Goal: Task Accomplishment & Management: Manage account settings

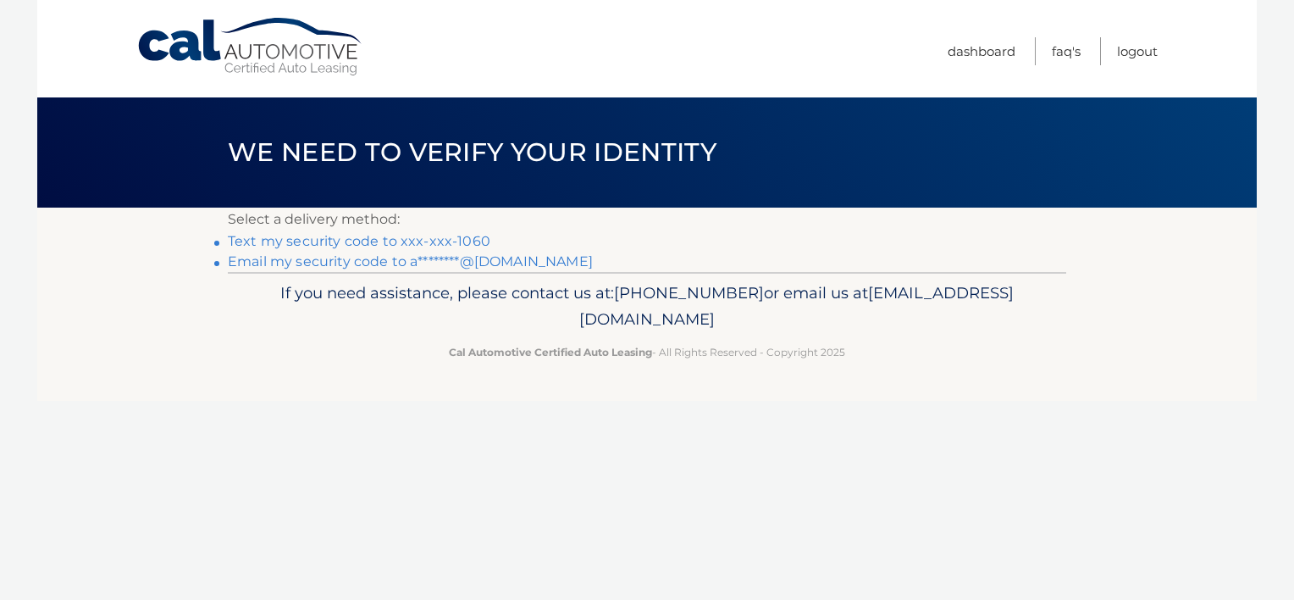
click at [440, 240] on link "Text my security code to xxx-xxx-1060" at bounding box center [359, 241] width 263 height 16
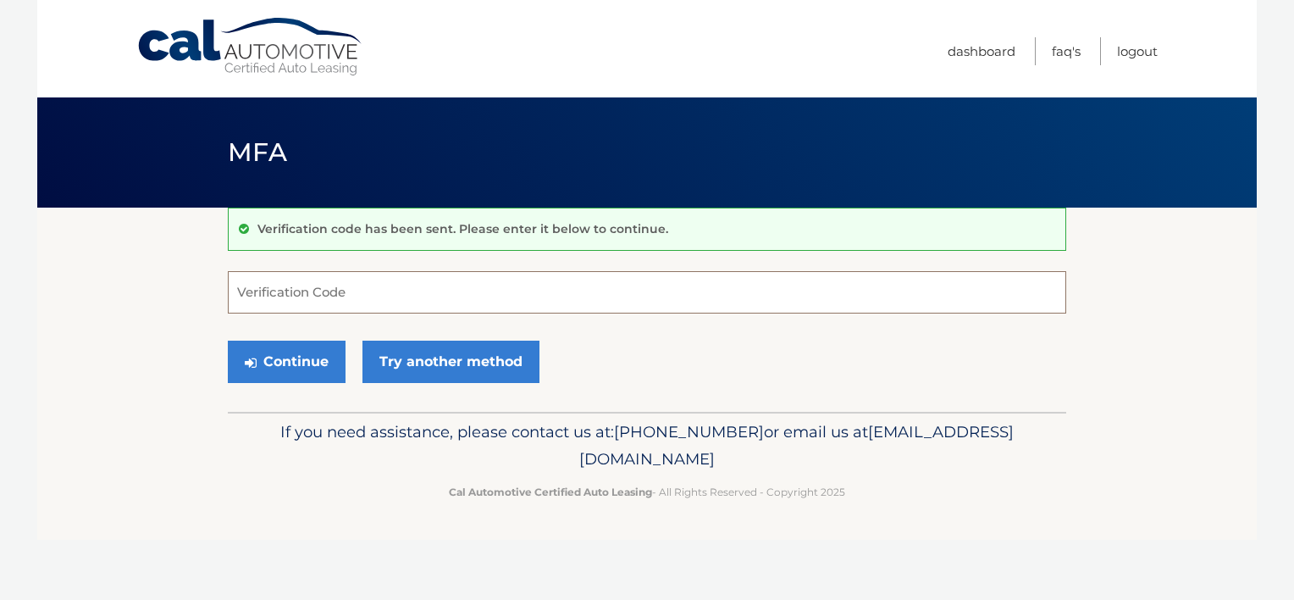
click at [291, 298] on input "Verification Code" at bounding box center [647, 292] width 838 height 42
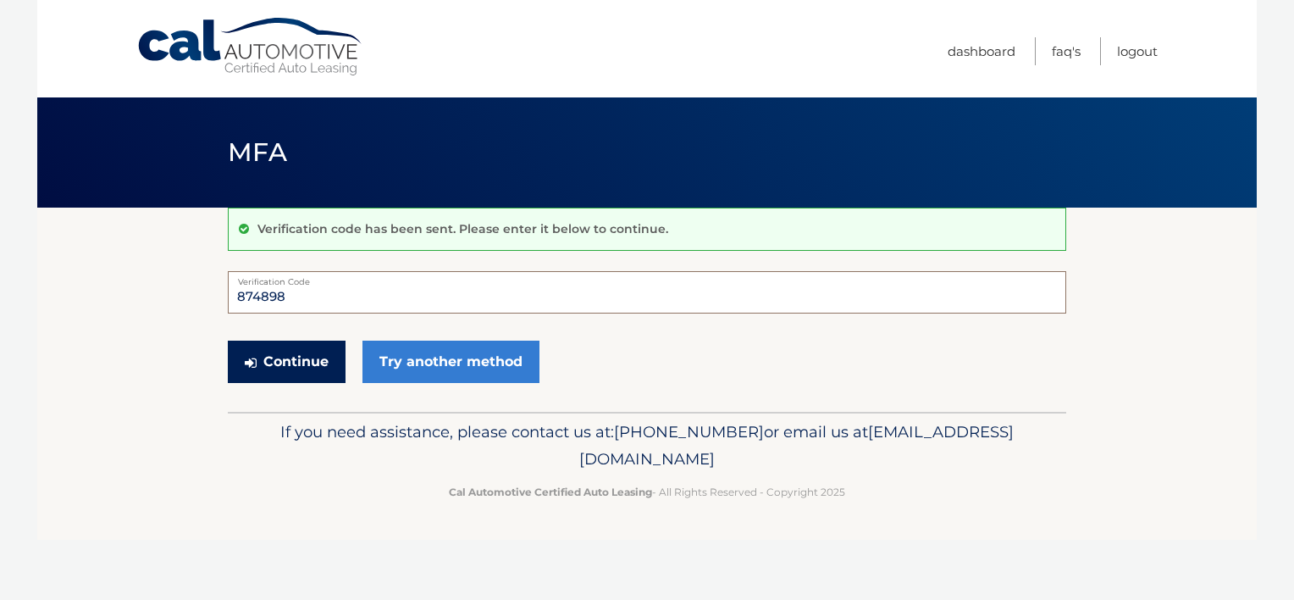
type input "874898"
click at [271, 361] on button "Continue" at bounding box center [287, 361] width 118 height 42
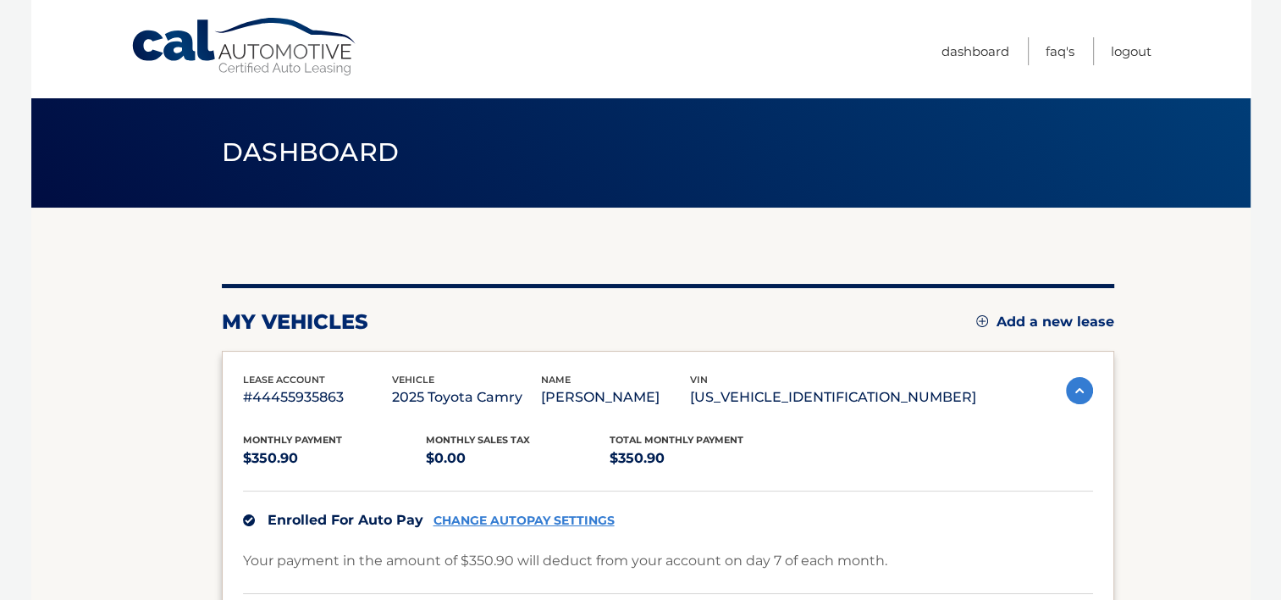
click at [522, 515] on link "CHANGE AUTOPAY SETTINGS" at bounding box center [524, 520] width 181 height 14
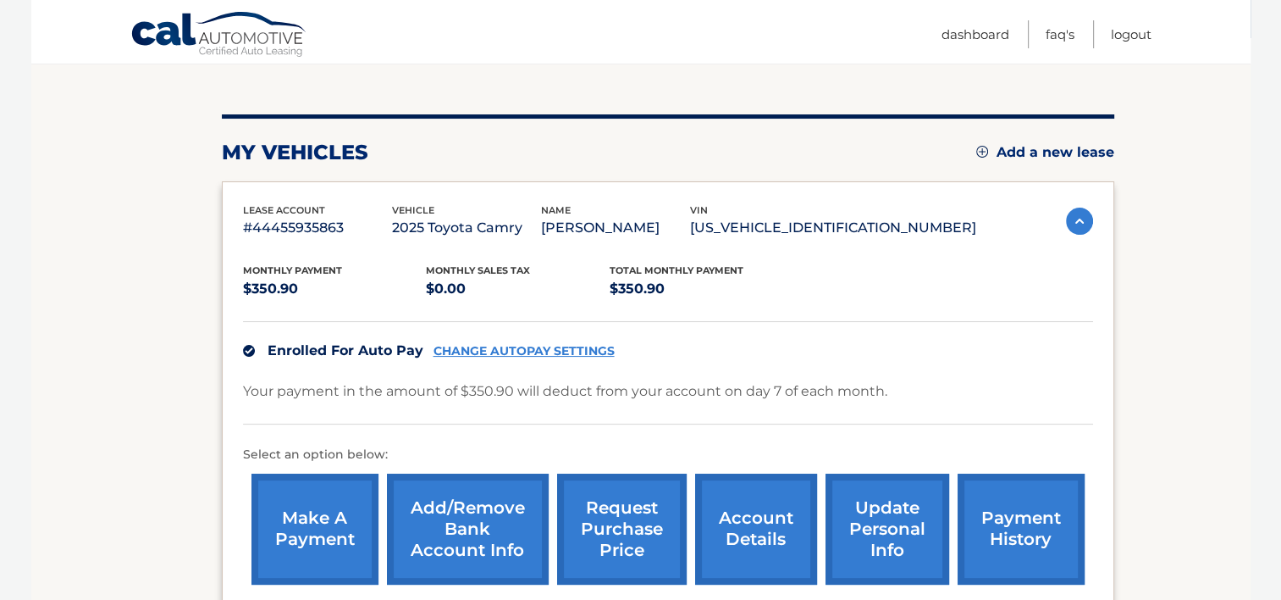
scroll to position [254, 0]
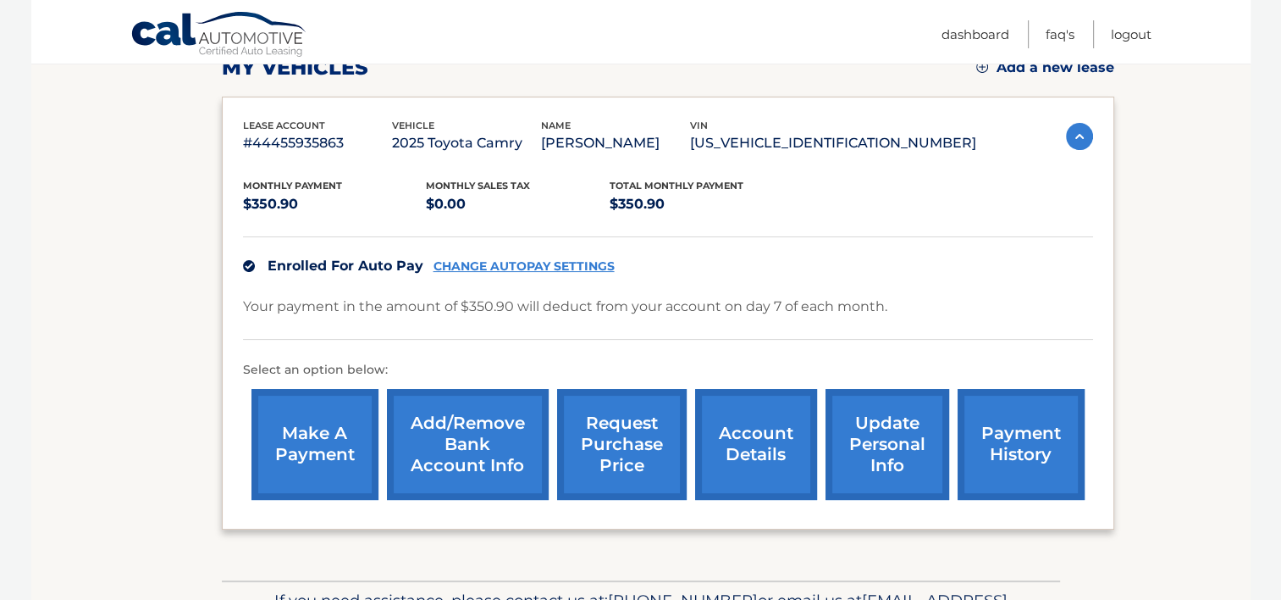
click at [454, 428] on link "Add/Remove bank account info" at bounding box center [468, 444] width 162 height 111
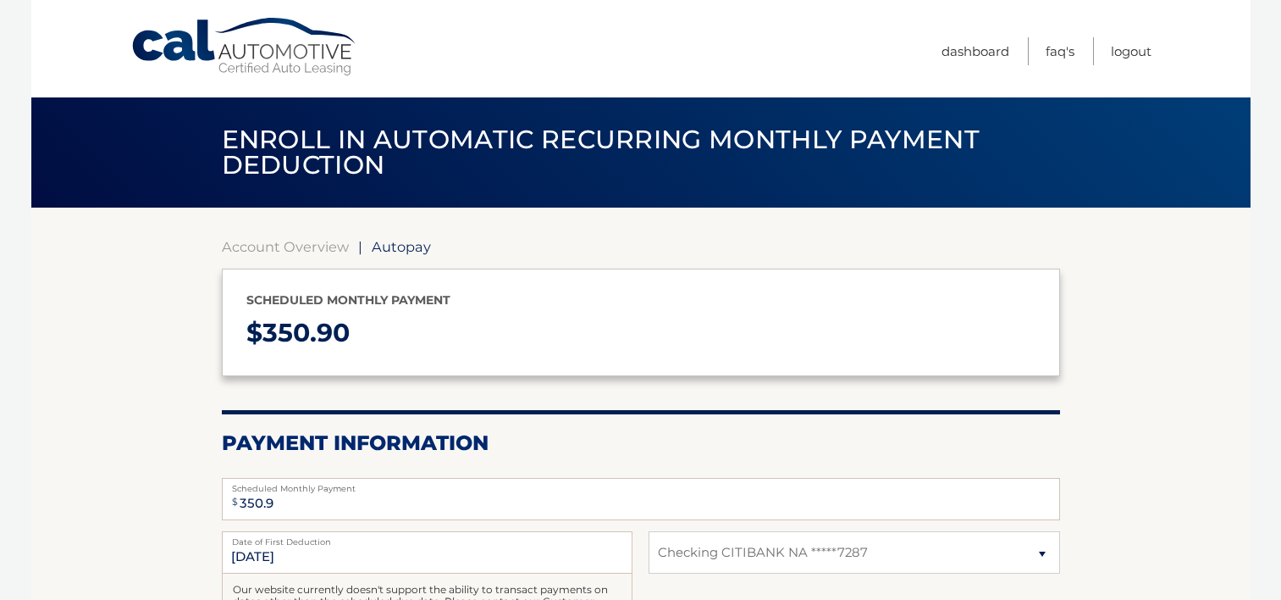
select select "ZDRiZWI1MDMtMmExNi00ODk4LWE2ZDItZjg2ZTY4OWQ2OThi"
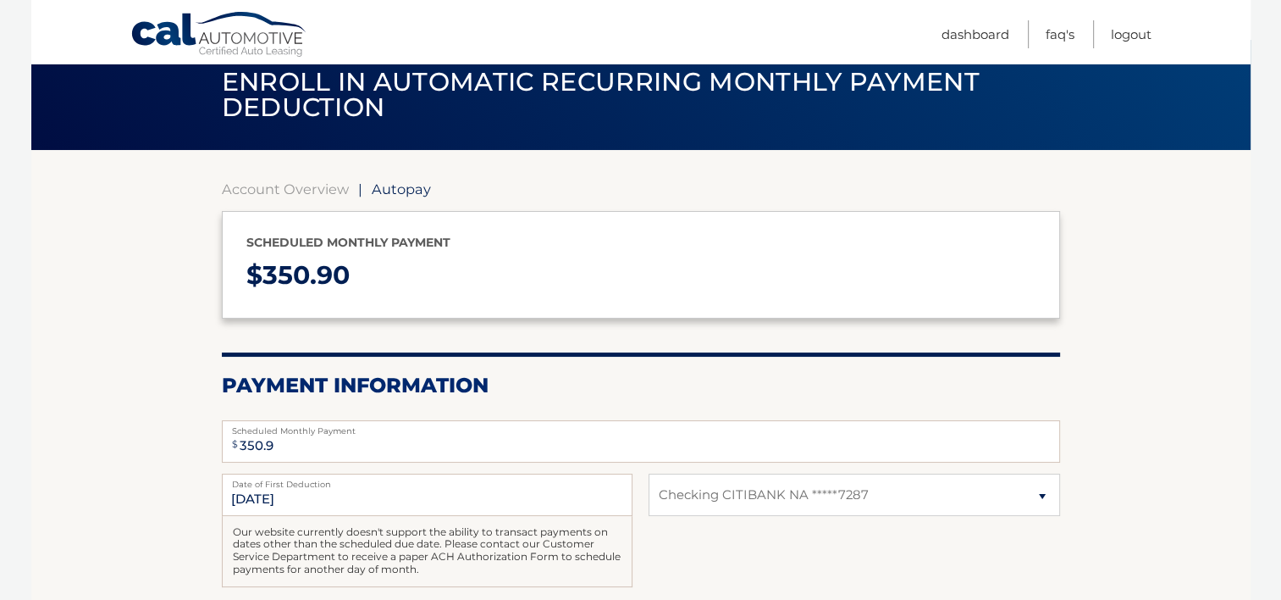
scroll to position [85, 0]
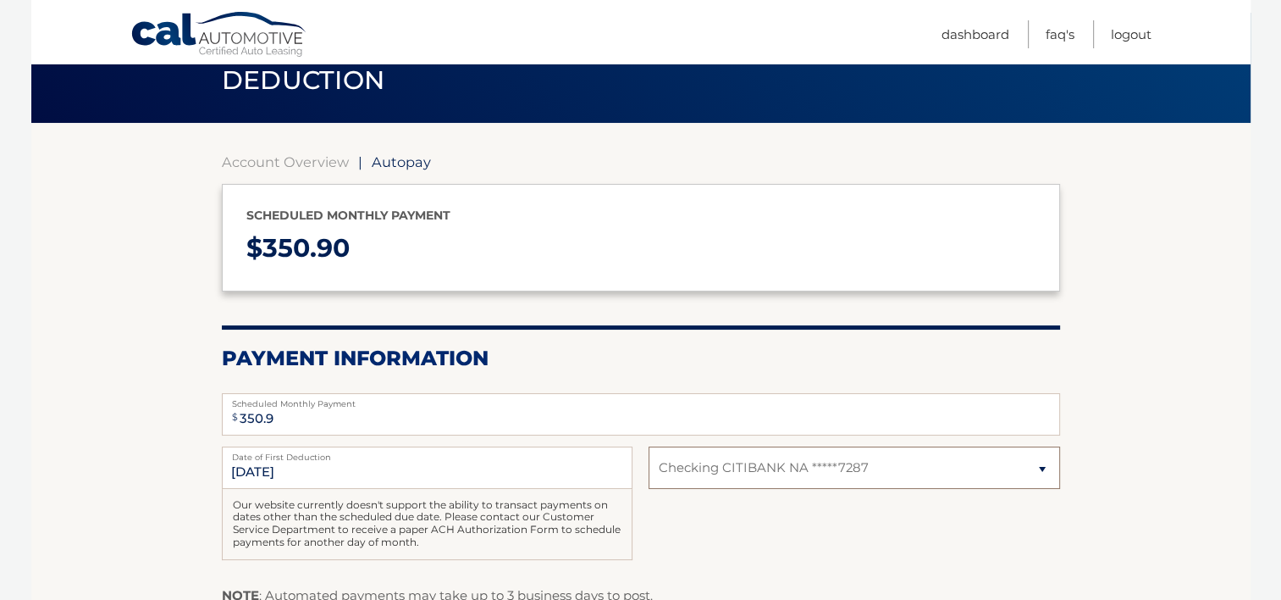
click at [1044, 468] on select "Select Bank Account Checking CITIBANK NA *****7287" at bounding box center [854, 467] width 411 height 42
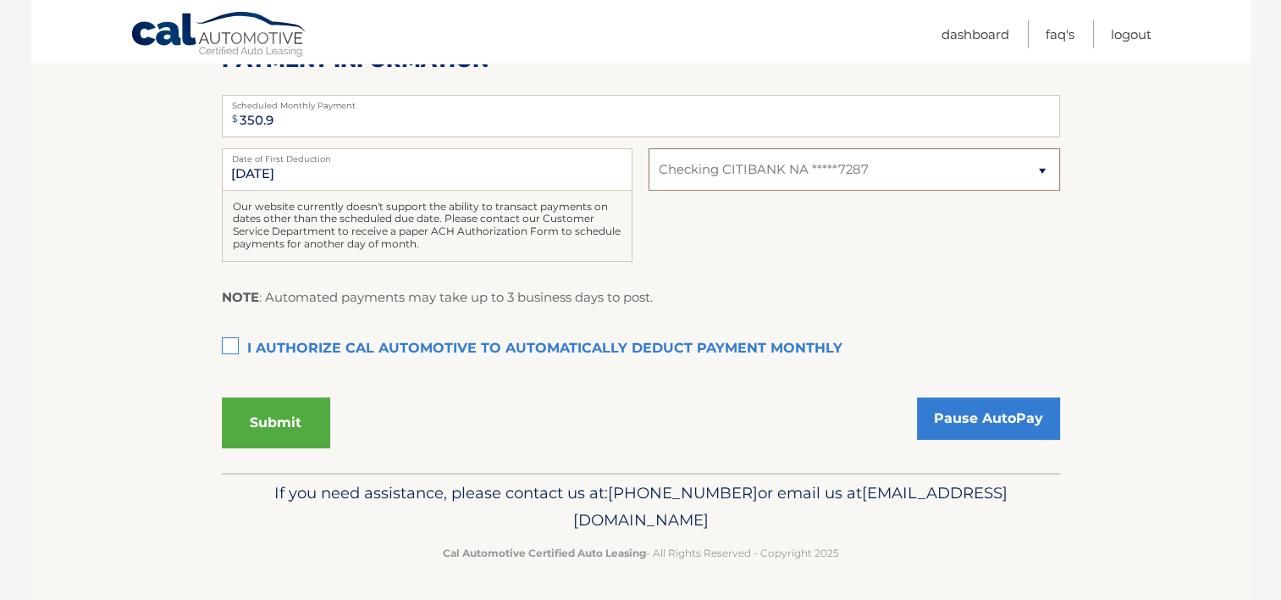
scroll to position [0, 0]
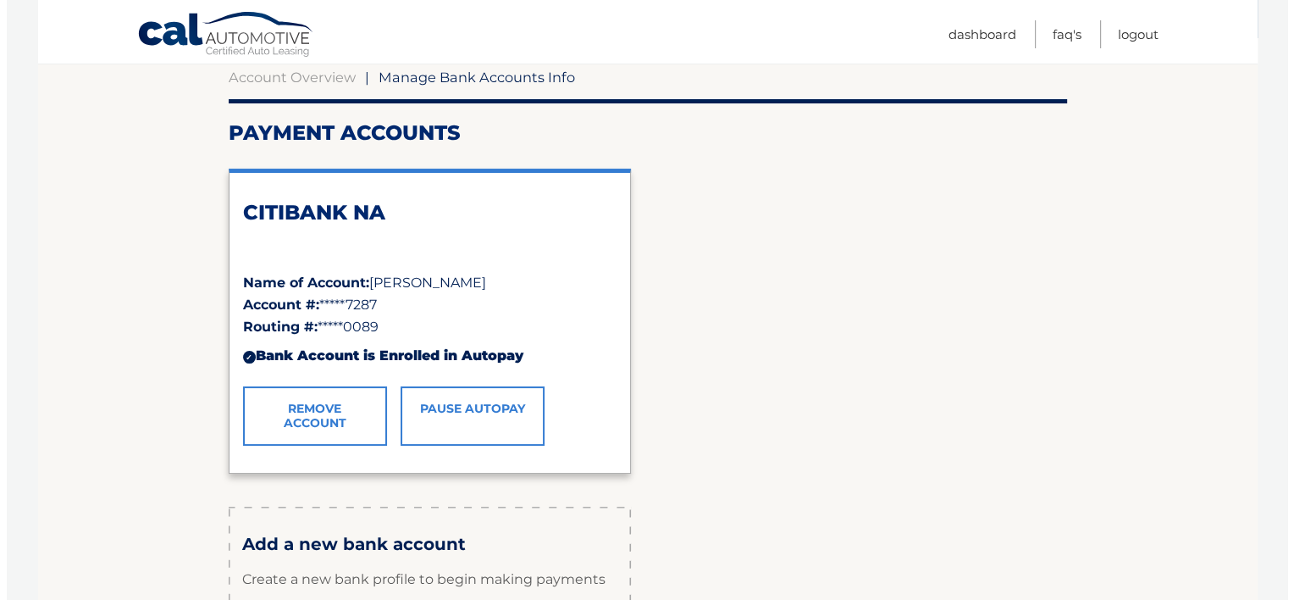
scroll to position [339, 0]
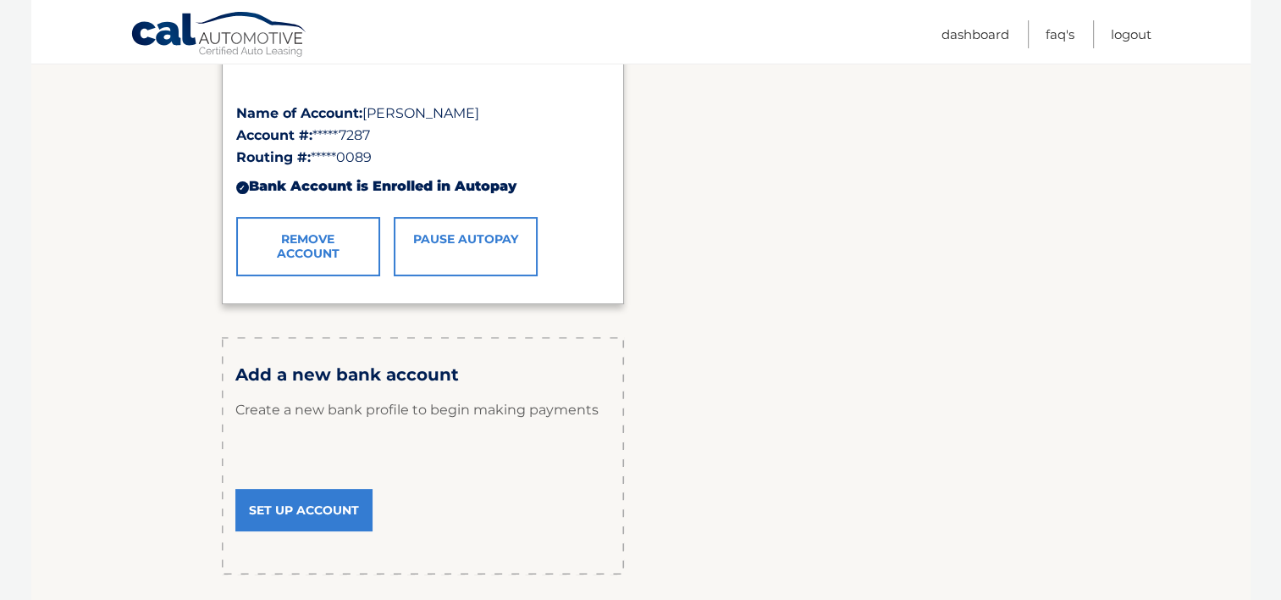
click at [326, 236] on link "Remove Account" at bounding box center [308, 246] width 144 height 59
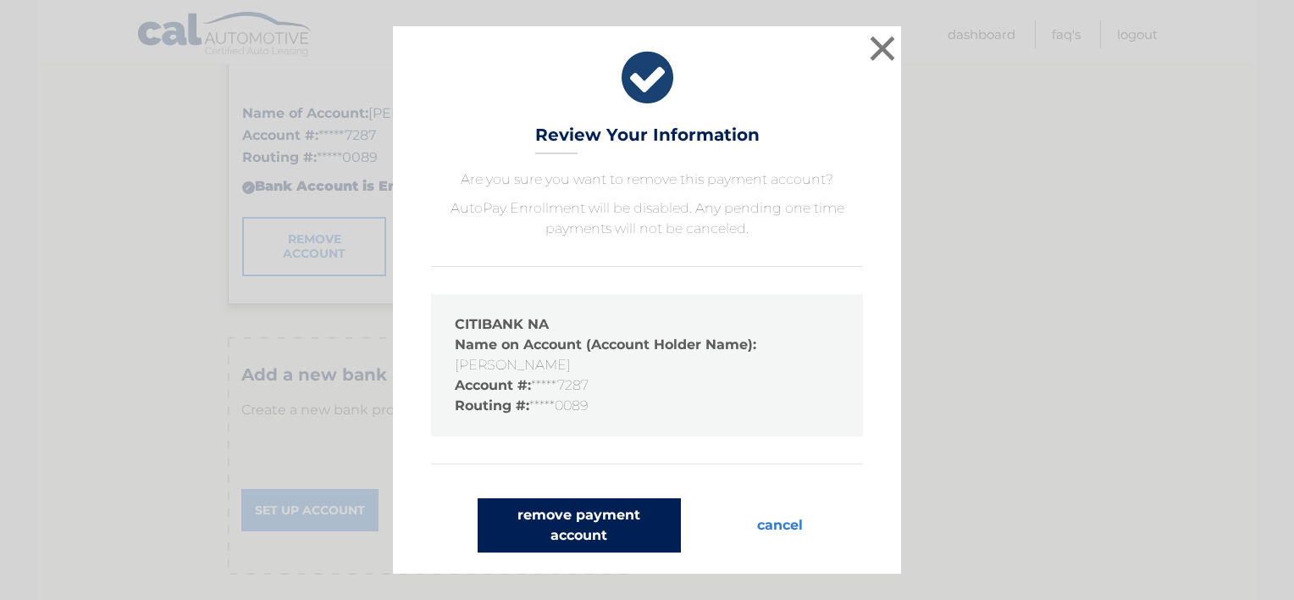
click at [574, 527] on button "remove payment account" at bounding box center [579, 525] width 203 height 54
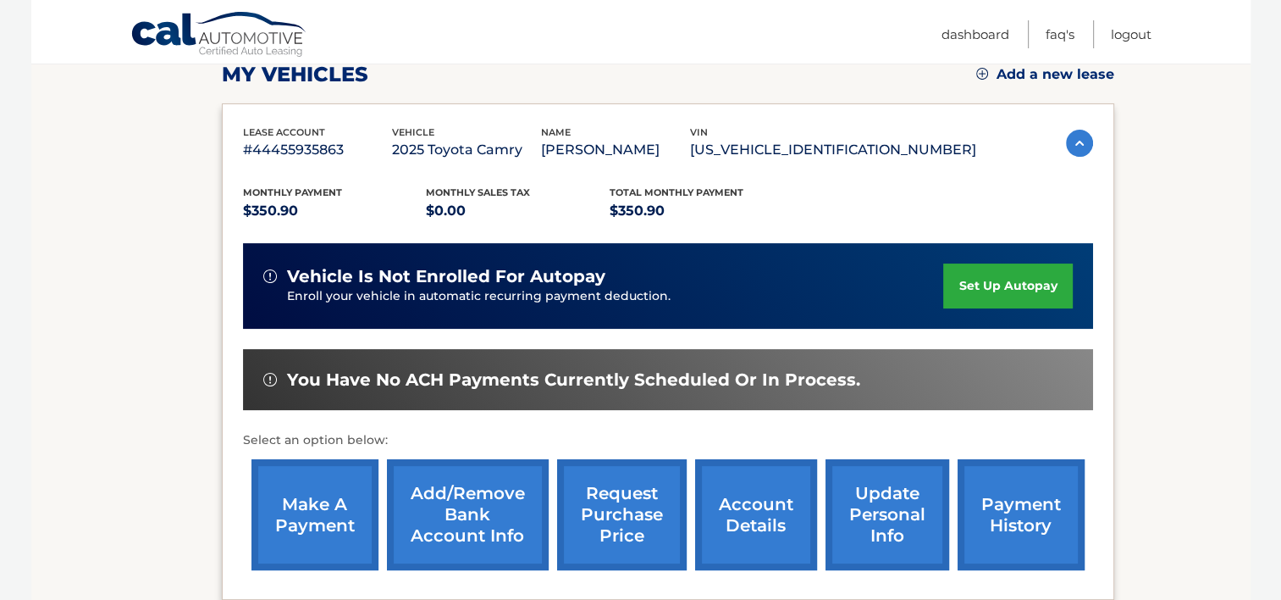
scroll to position [254, 0]
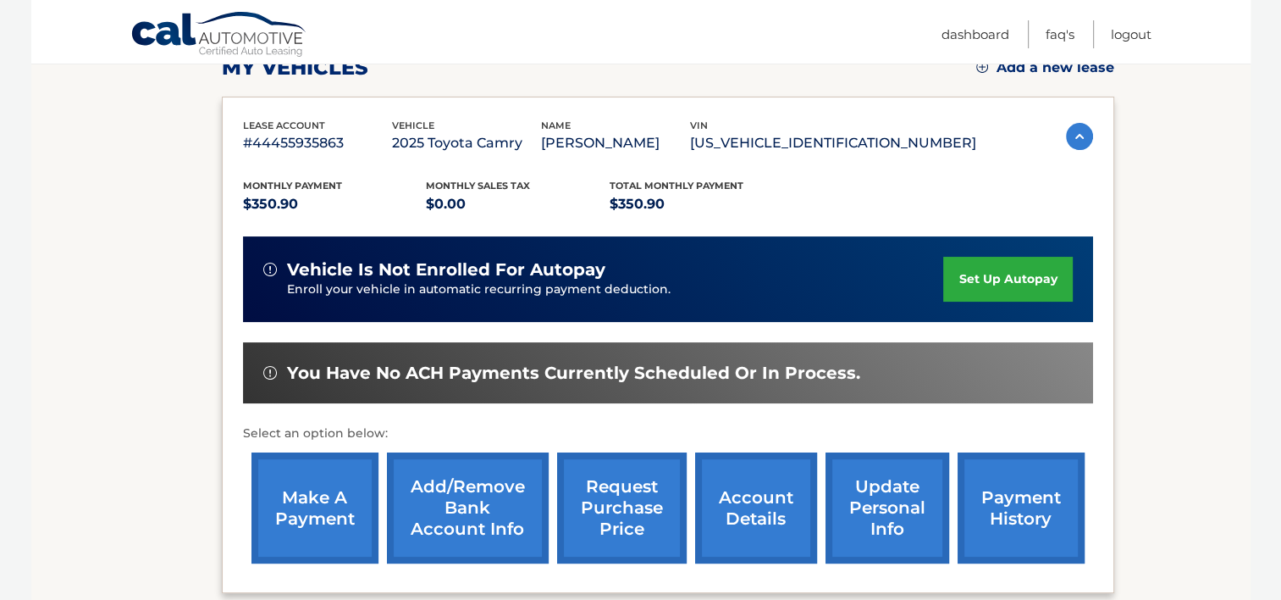
click at [473, 506] on link "Add/Remove bank account info" at bounding box center [468, 507] width 162 height 111
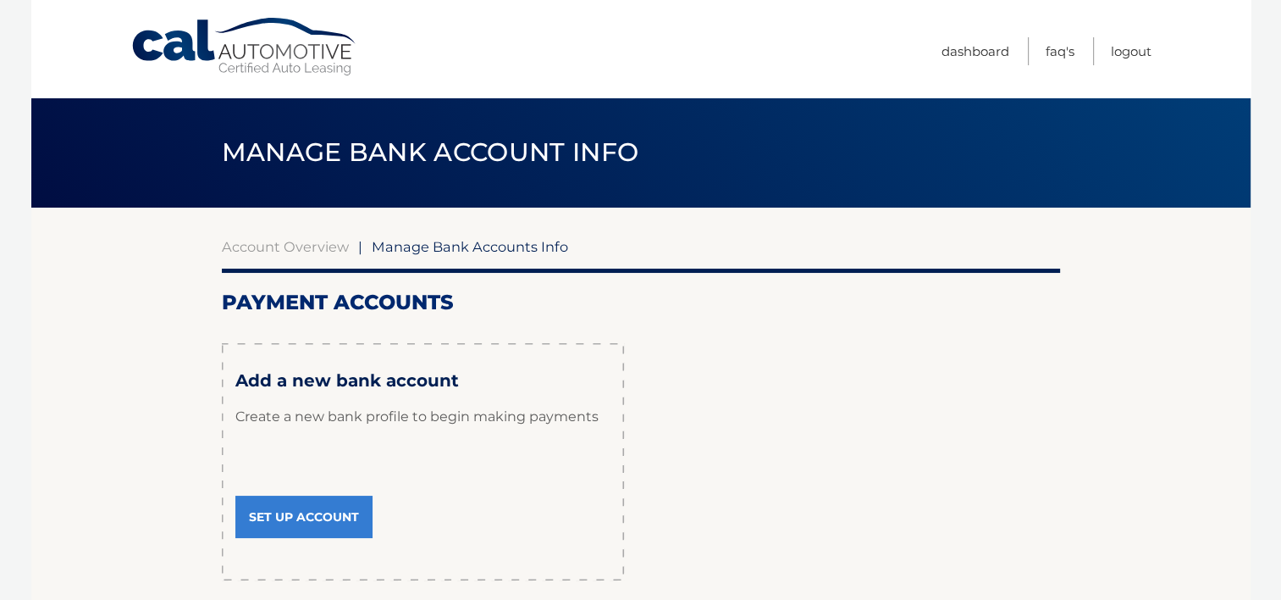
click at [304, 514] on link "Set Up Account" at bounding box center [303, 516] width 137 height 42
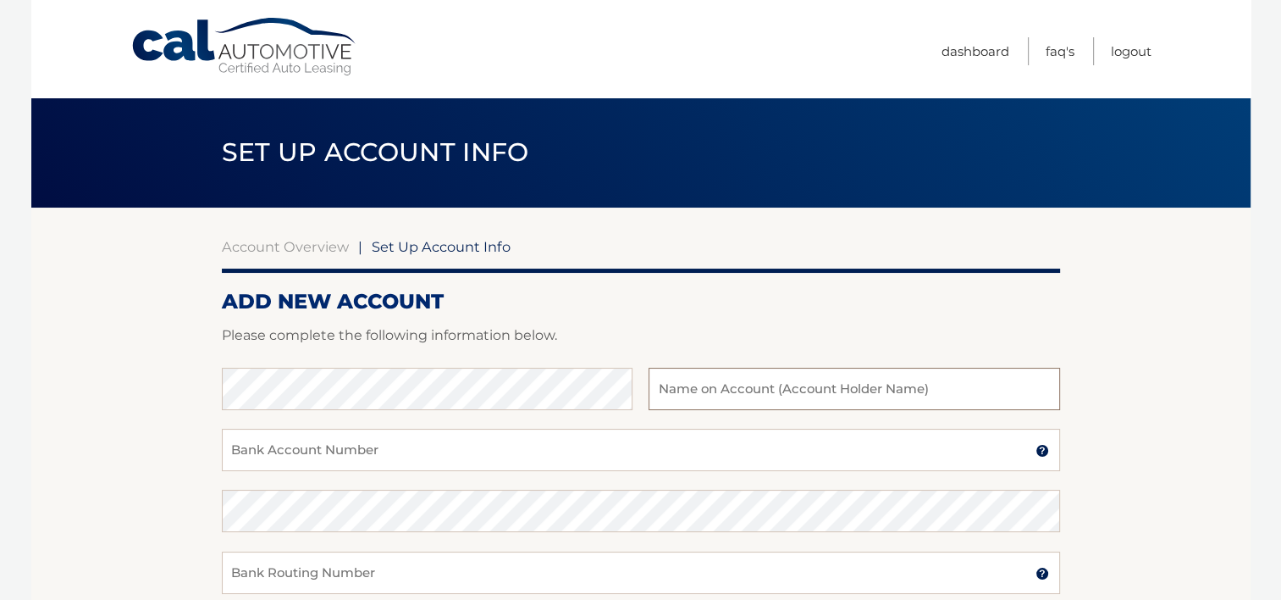
type input "Abraham Warmbrand"
type input "00927287"
type input "021000089"
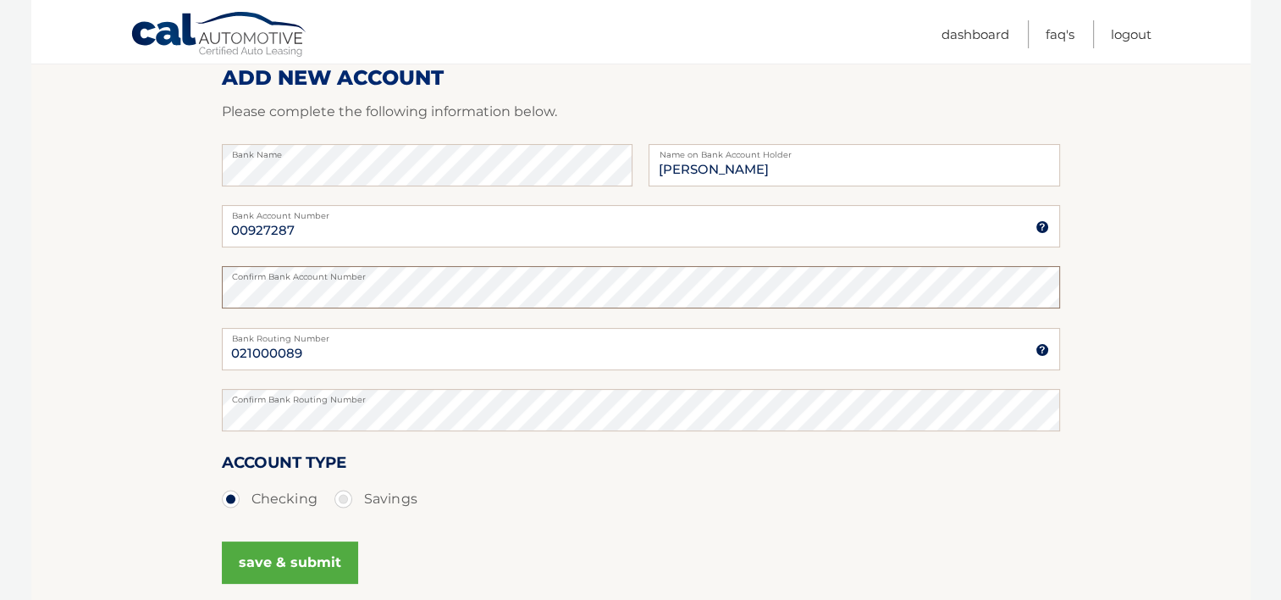
scroll to position [254, 0]
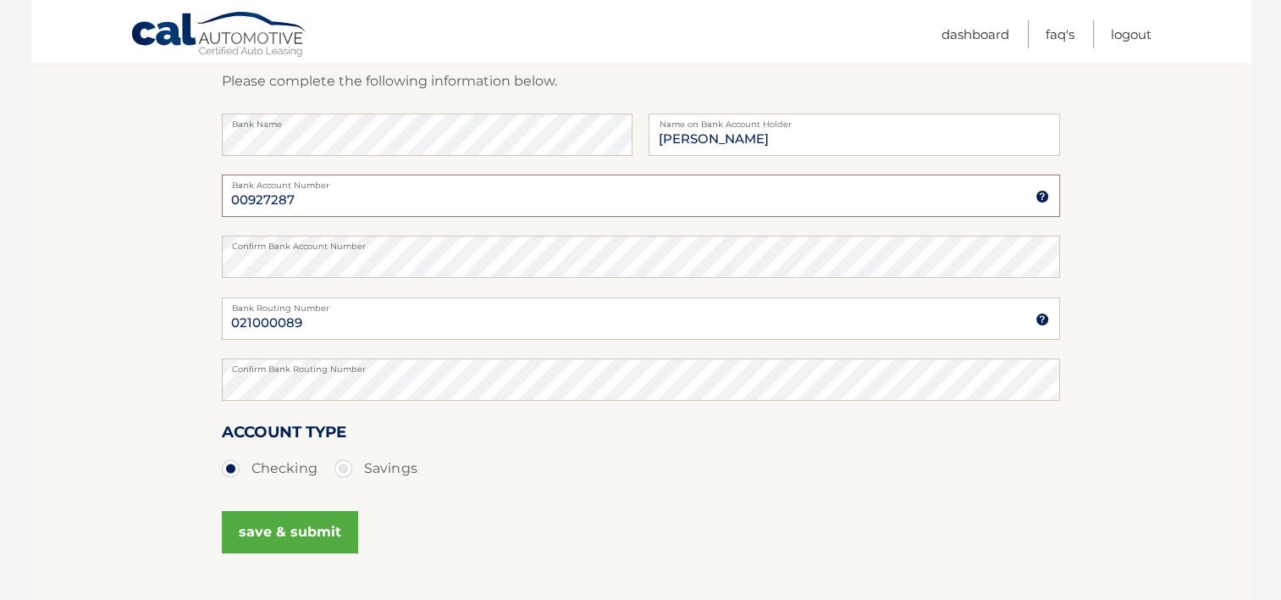
click at [327, 188] on input "00927287" at bounding box center [641, 195] width 838 height 42
type input "0"
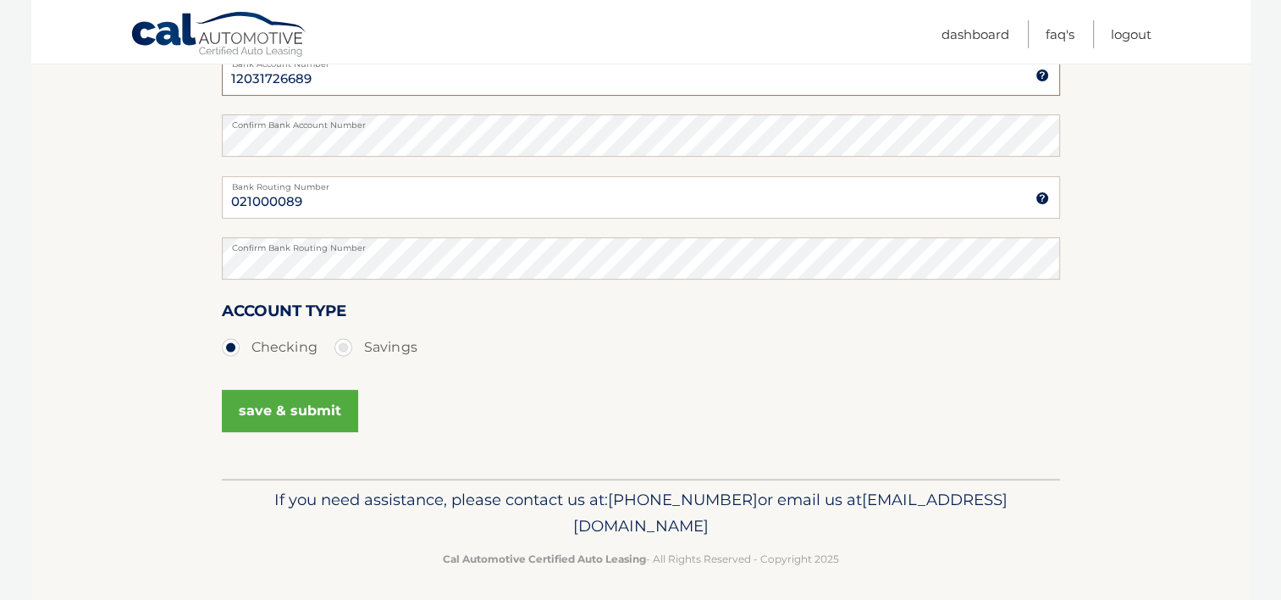
scroll to position [382, 0]
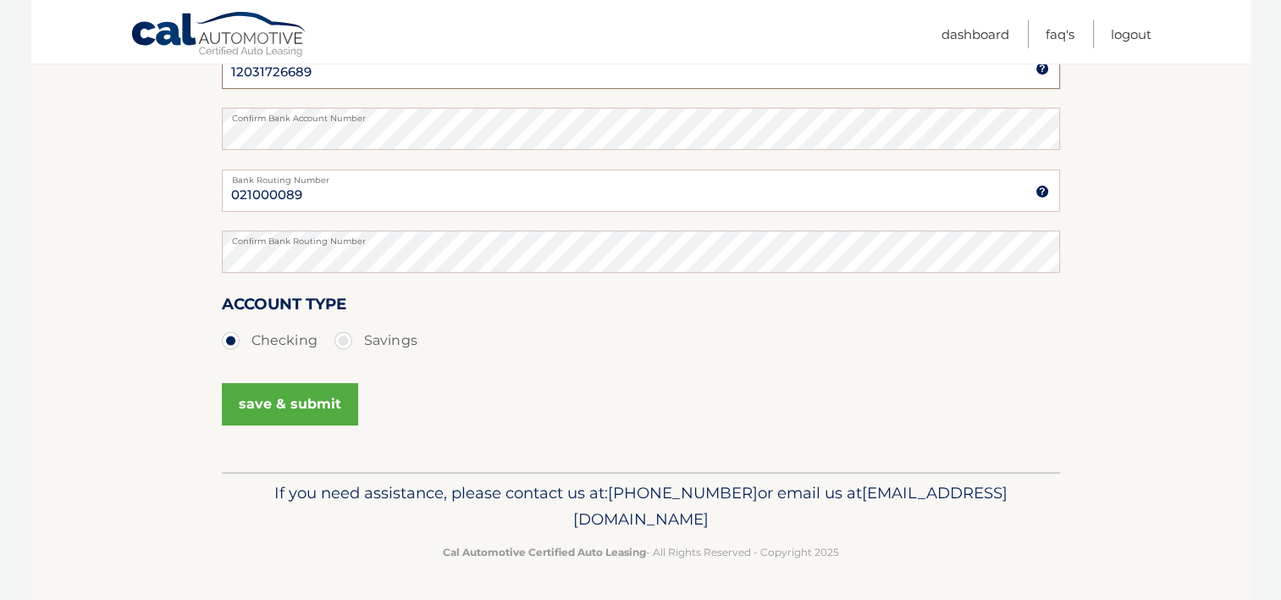
type input "12031726689"
click at [312, 398] on button "save & submit" at bounding box center [290, 404] width 136 height 42
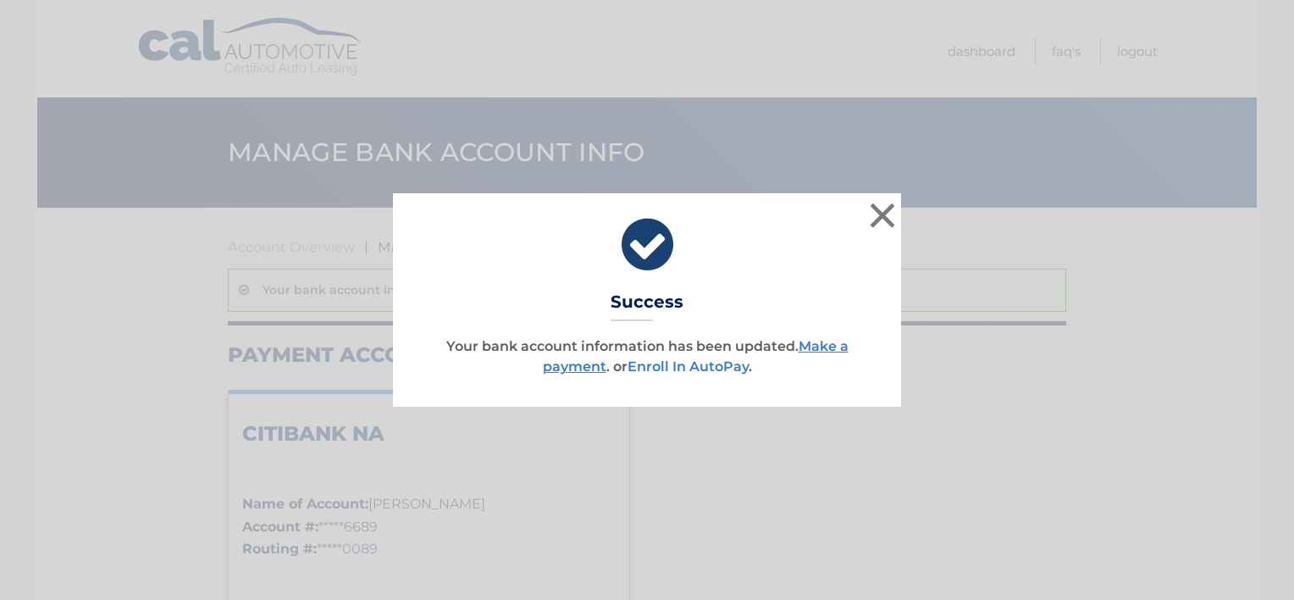
click at [727, 365] on link "Enroll In AutoPay" at bounding box center [687, 366] width 121 height 16
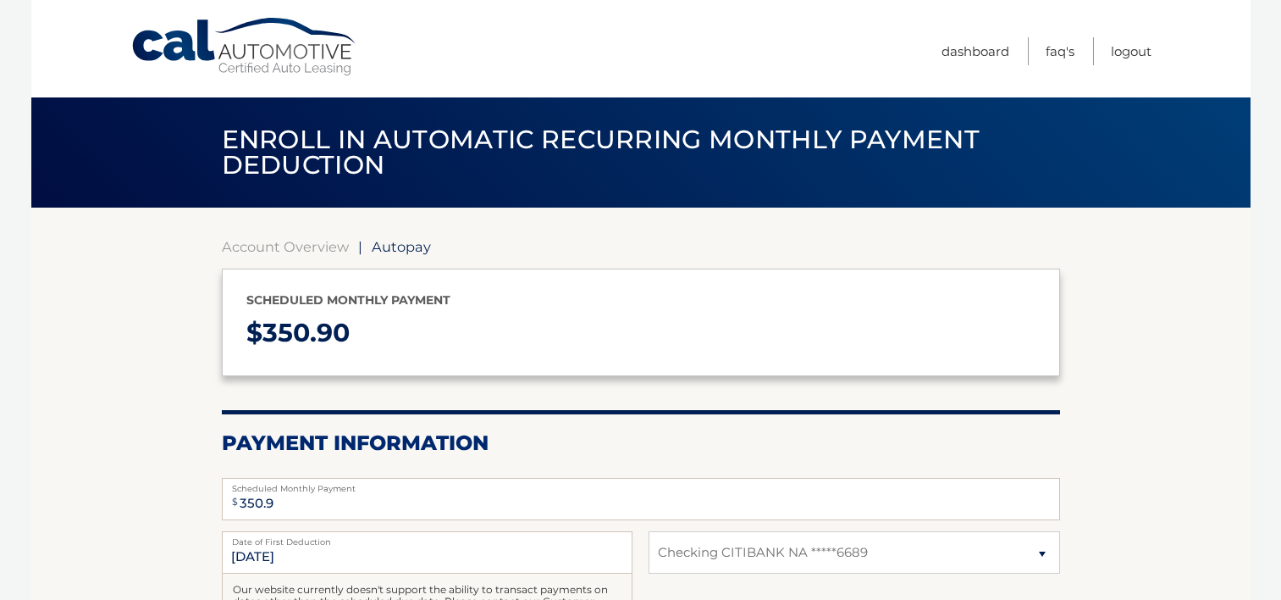
select select "ZjFhMTgxNDAtNjJkYi00M2IyLTliYzYtZTRiNjUwNjg1YzUw"
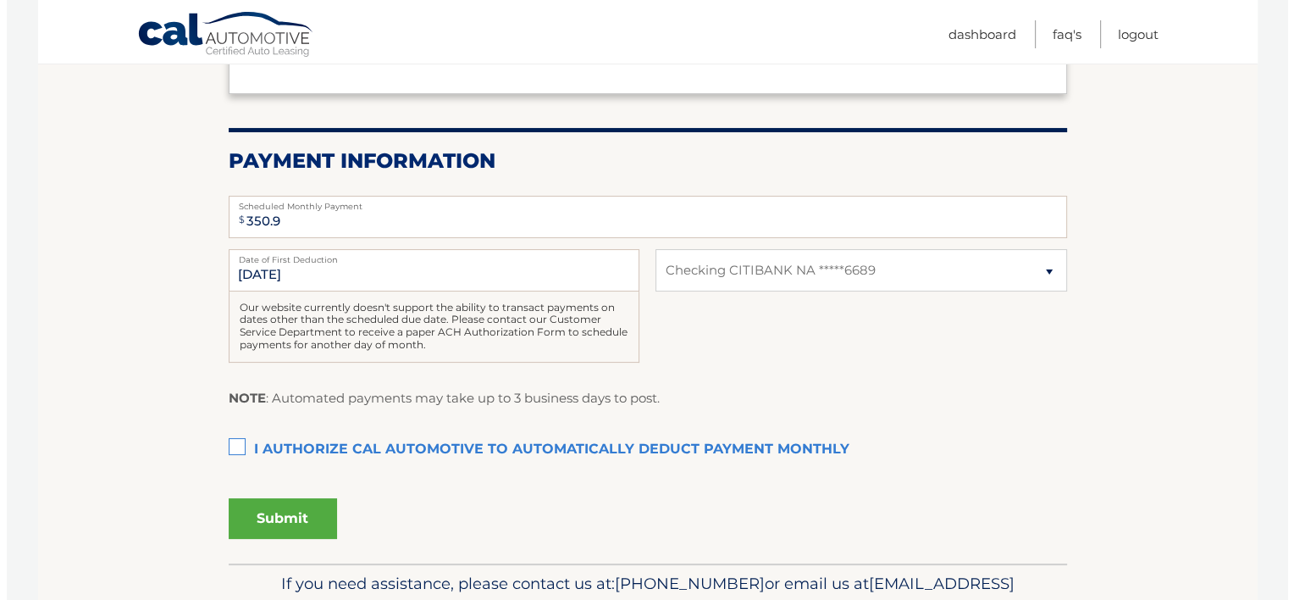
scroll to position [339, 0]
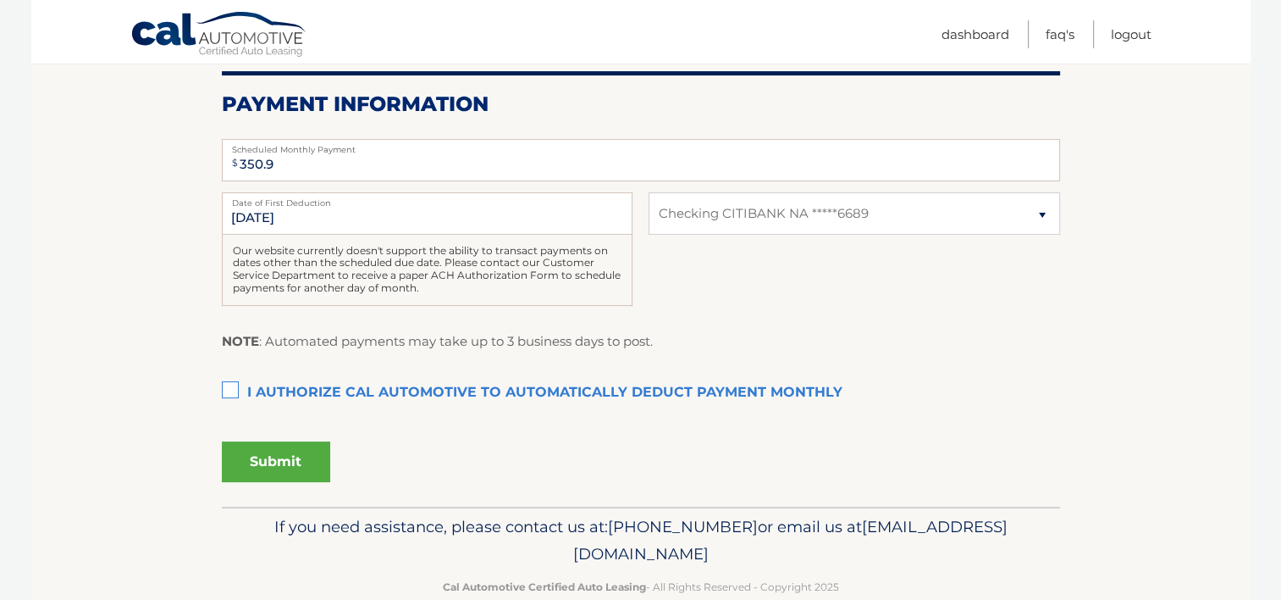
click at [234, 390] on label "I authorize cal automotive to automatically deduct payment monthly This checkbo…" at bounding box center [641, 393] width 838 height 34
click at [0, 0] on input "I authorize cal automotive to automatically deduct payment monthly This checkbo…" at bounding box center [0, 0] width 0 height 0
click at [268, 460] on button "Submit" at bounding box center [276, 461] width 108 height 41
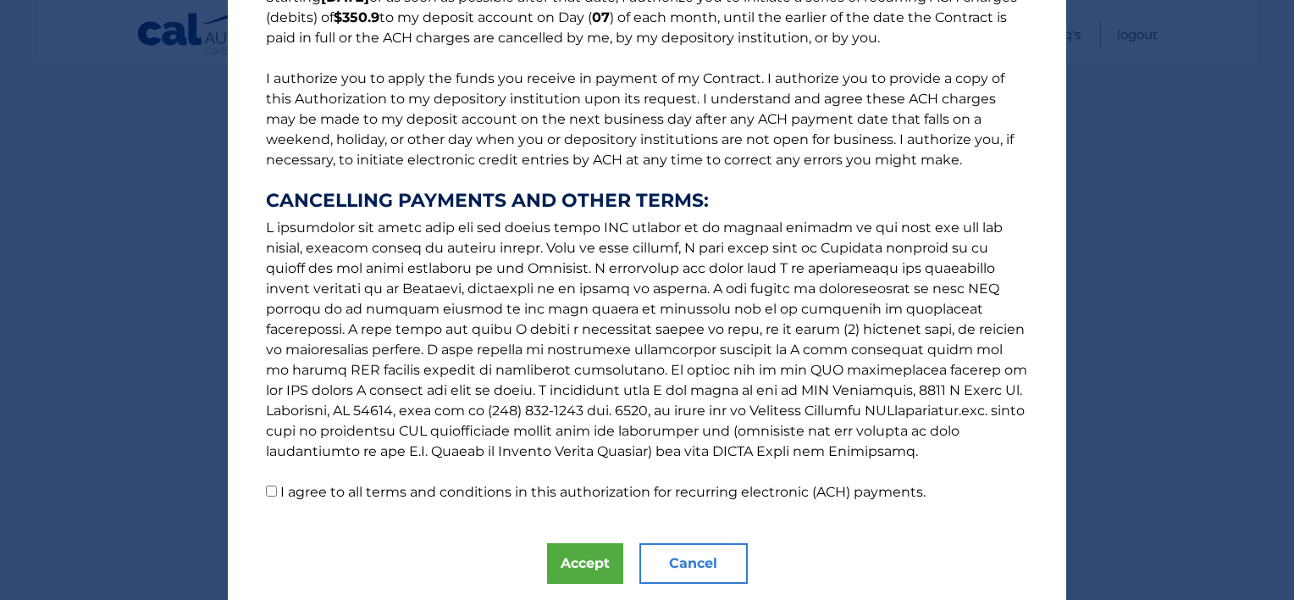
scroll to position [220, 0]
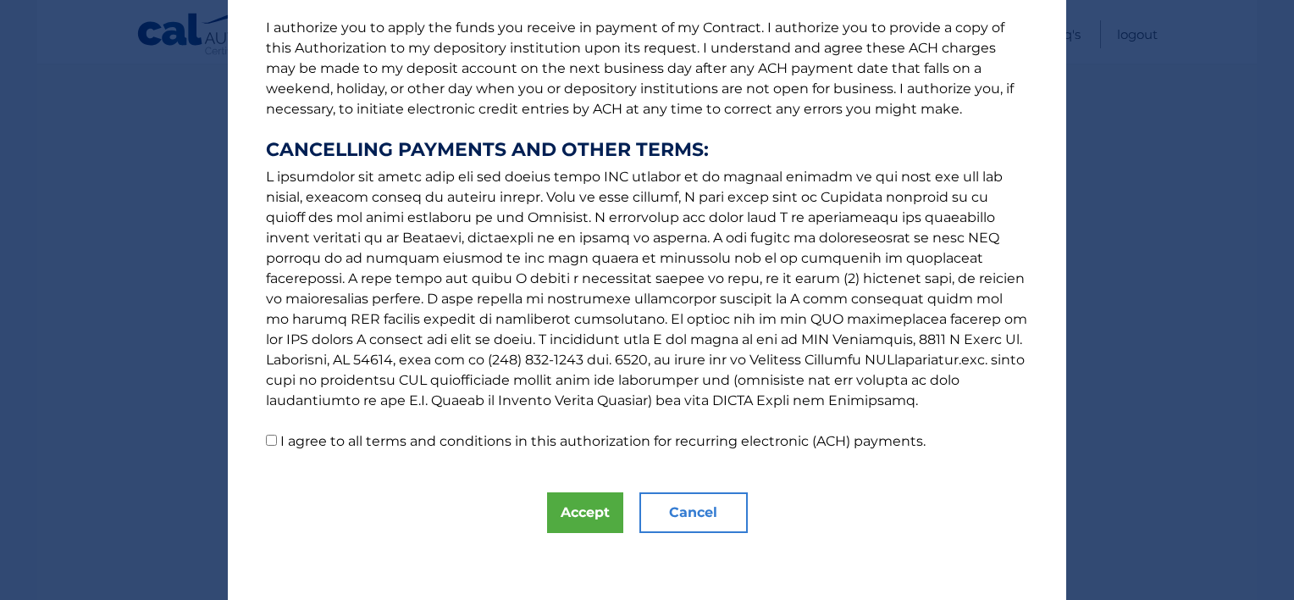
click at [266, 441] on input "I agree to all terms and conditions in this authorization for recurring electro…" at bounding box center [271, 439] width 11 height 11
checkbox input "true"
click at [575, 508] on button "Accept" at bounding box center [585, 512] width 76 height 41
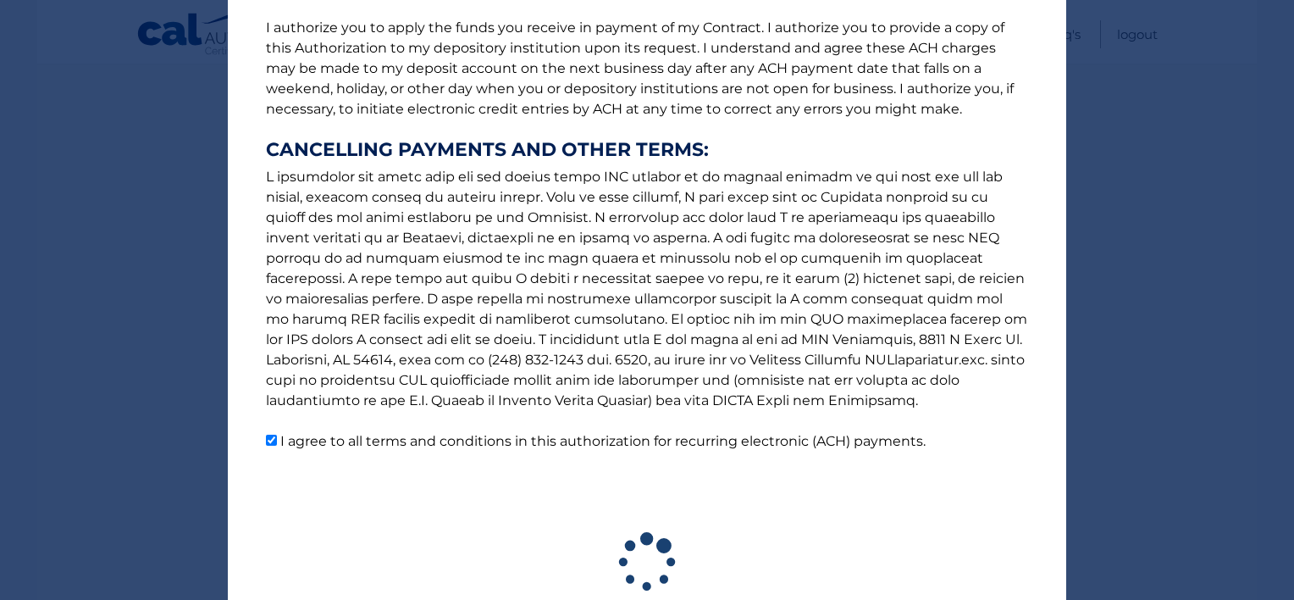
scroll to position [325, 0]
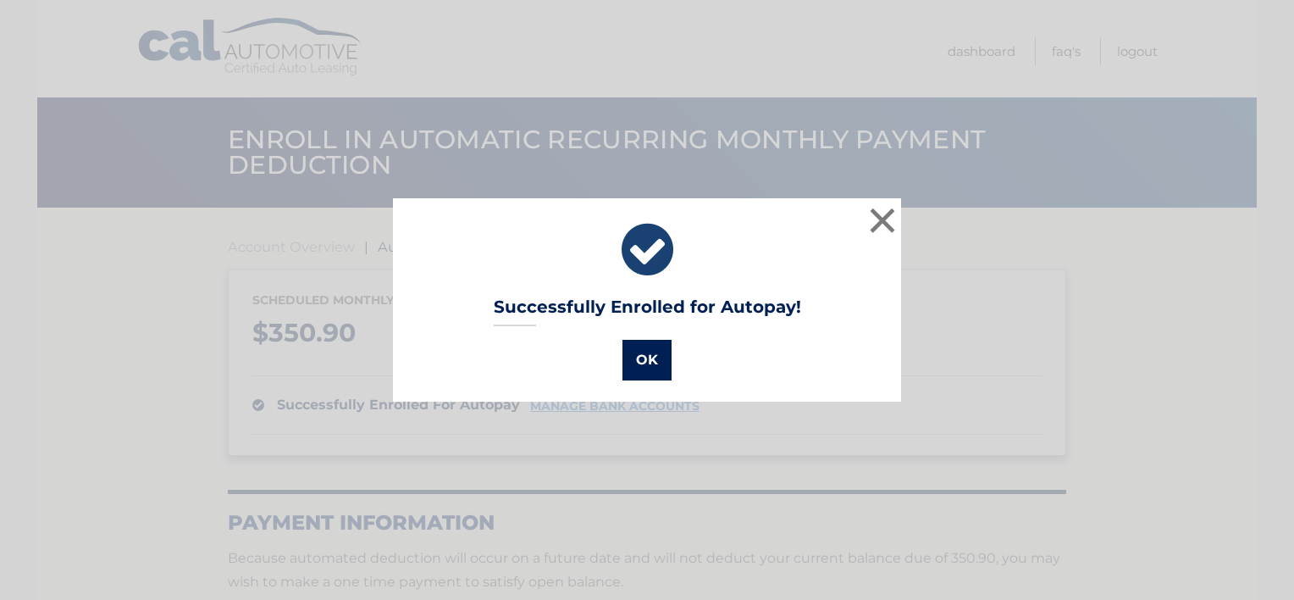
click at [639, 359] on button "OK" at bounding box center [646, 360] width 49 height 41
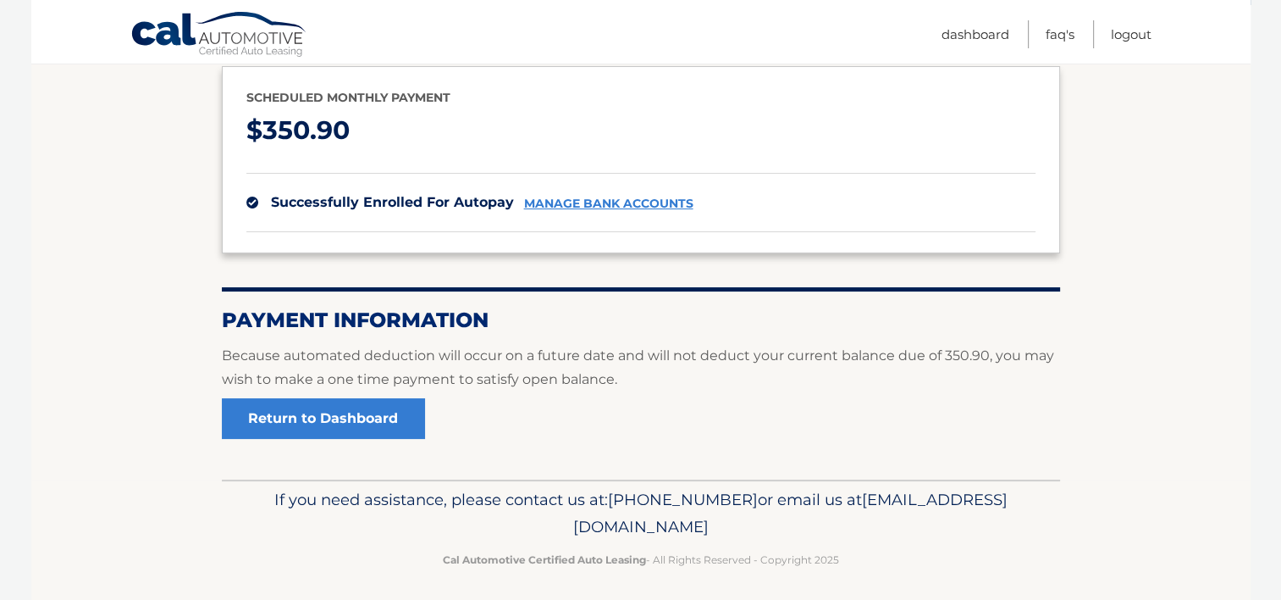
scroll to position [209, 0]
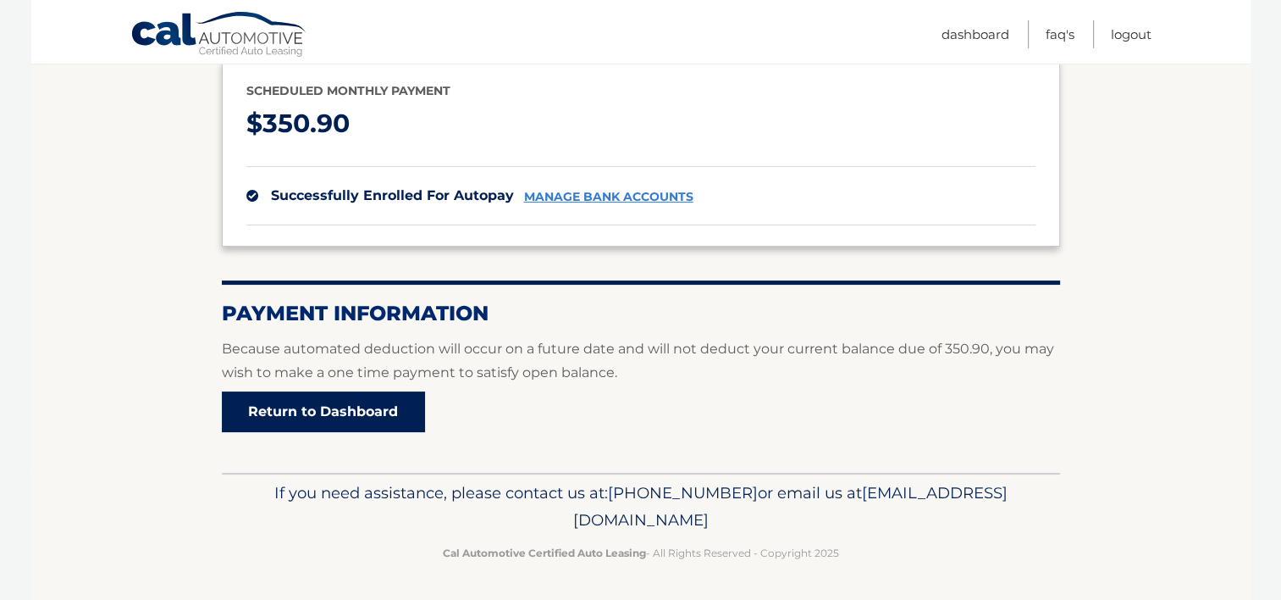
click at [343, 401] on link "Return to Dashboard" at bounding box center [323, 411] width 203 height 41
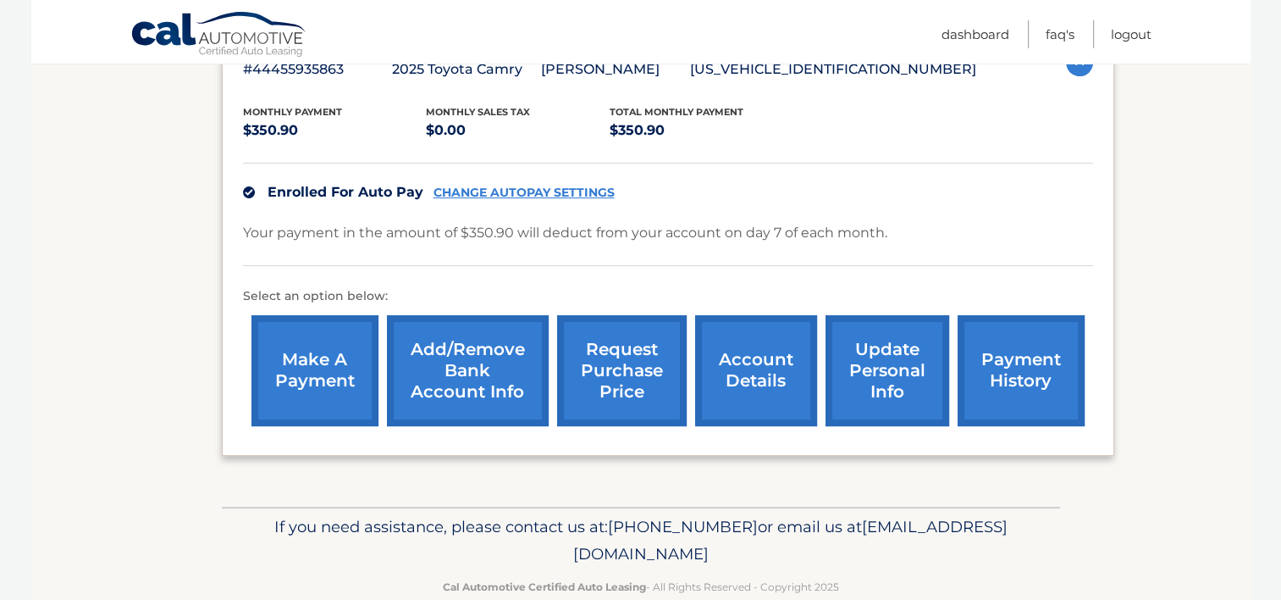
scroll to position [339, 0]
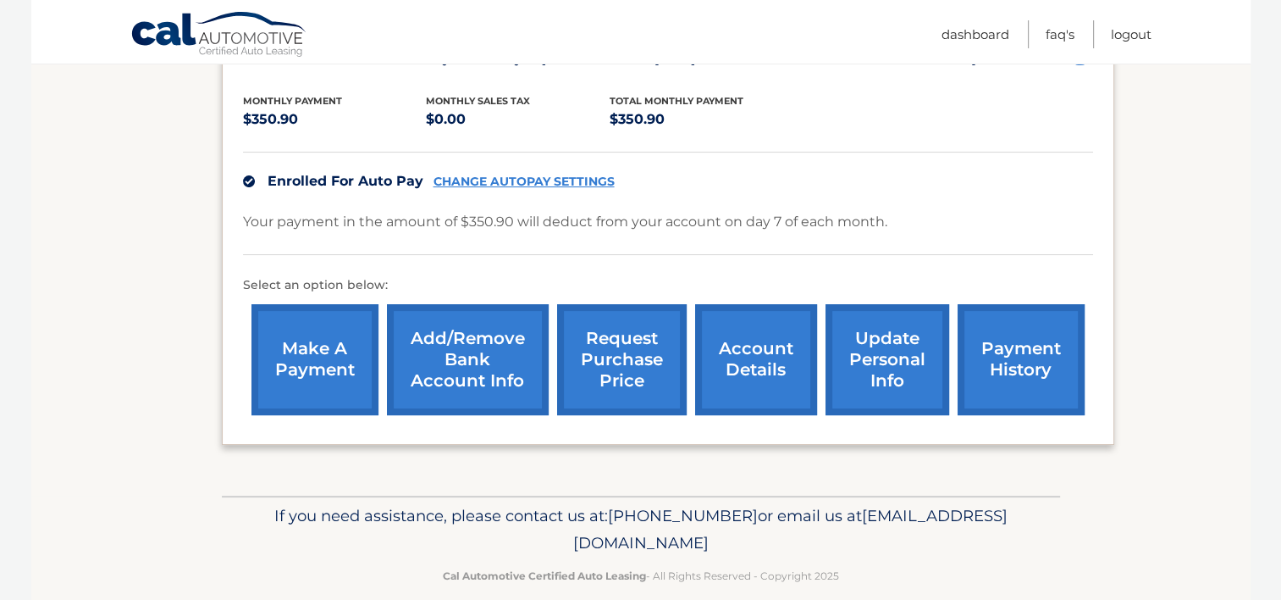
click at [1021, 345] on link "payment history" at bounding box center [1021, 359] width 127 height 111
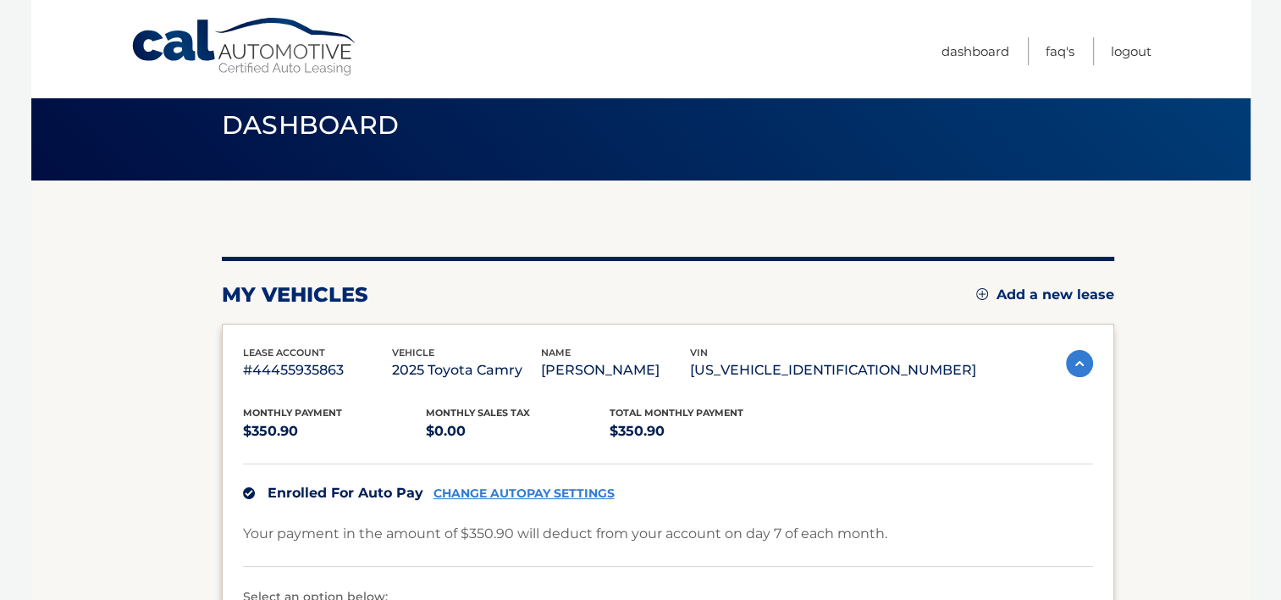
scroll to position [0, 0]
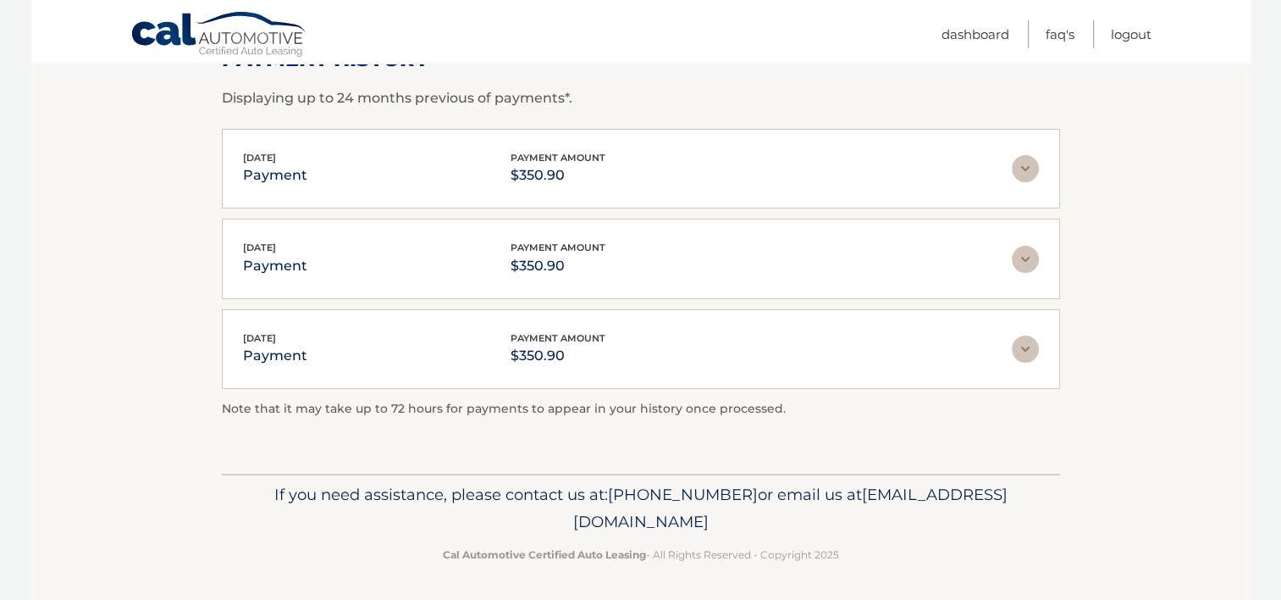
scroll to position [30, 0]
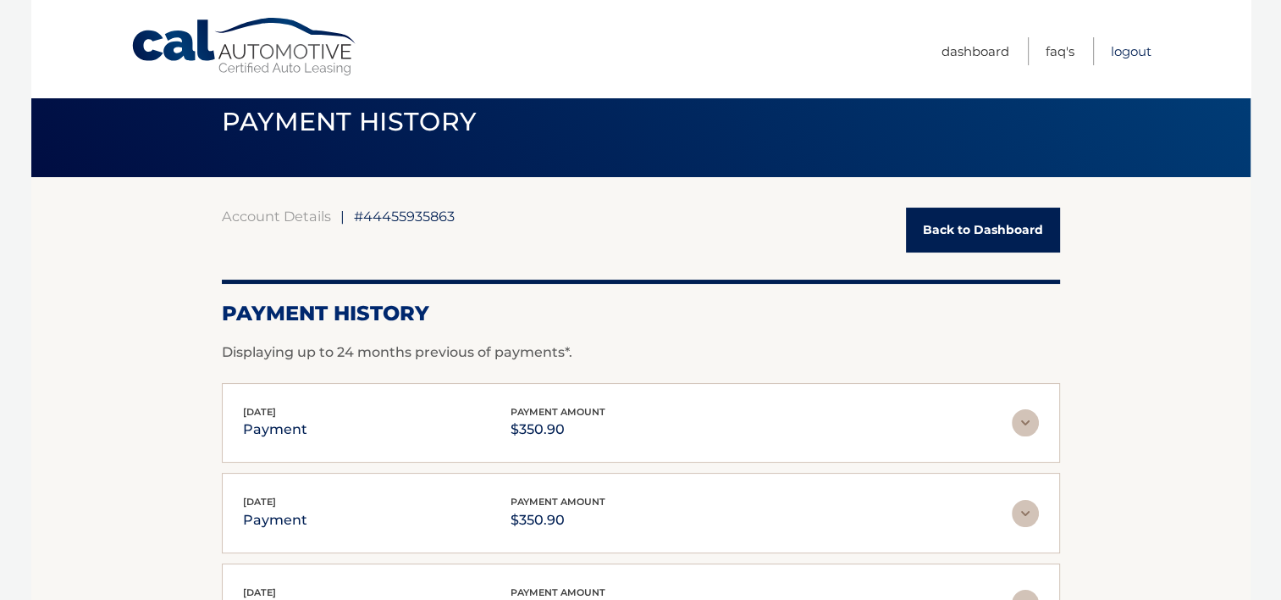
click at [1135, 51] on link "Logout" at bounding box center [1131, 51] width 41 height 28
